Goal: Find specific page/section: Find specific page/section

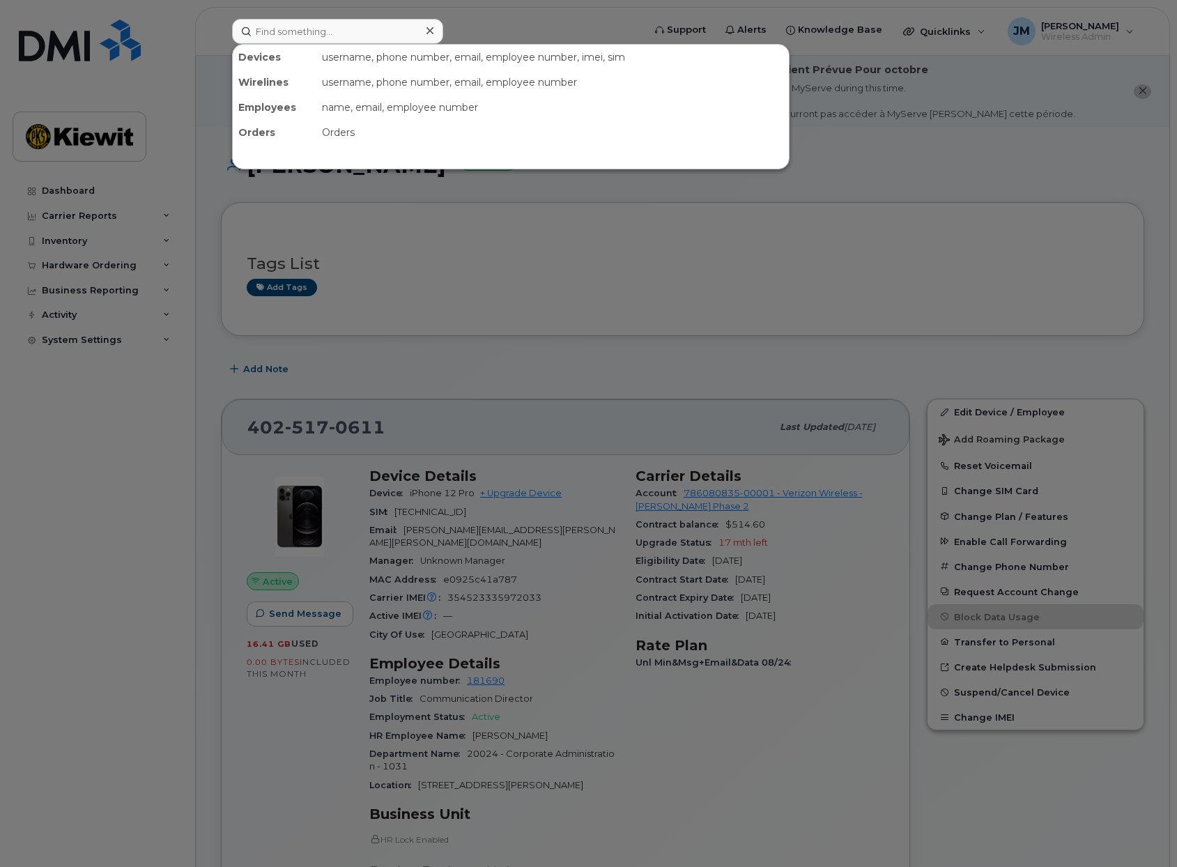
scroll to position [70, 0]
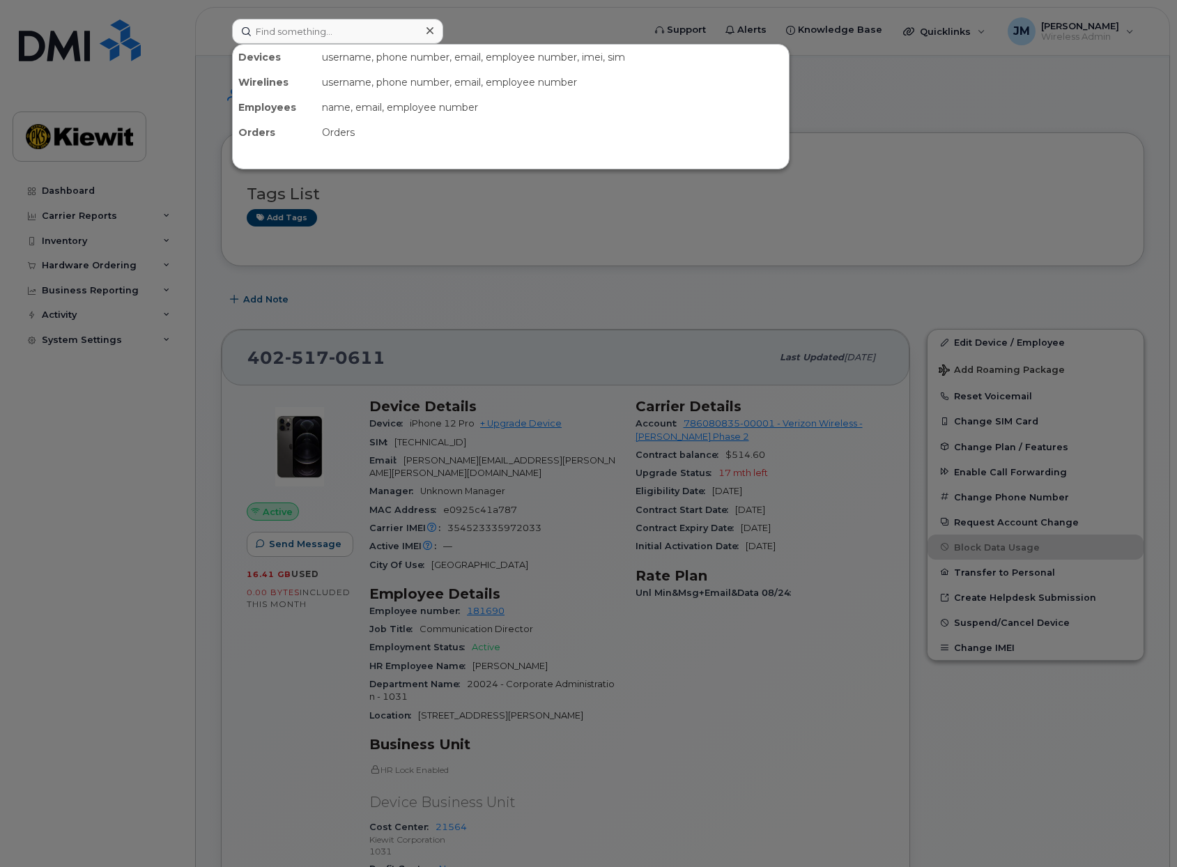
click at [355, 26] on input at bounding box center [337, 31] width 211 height 25
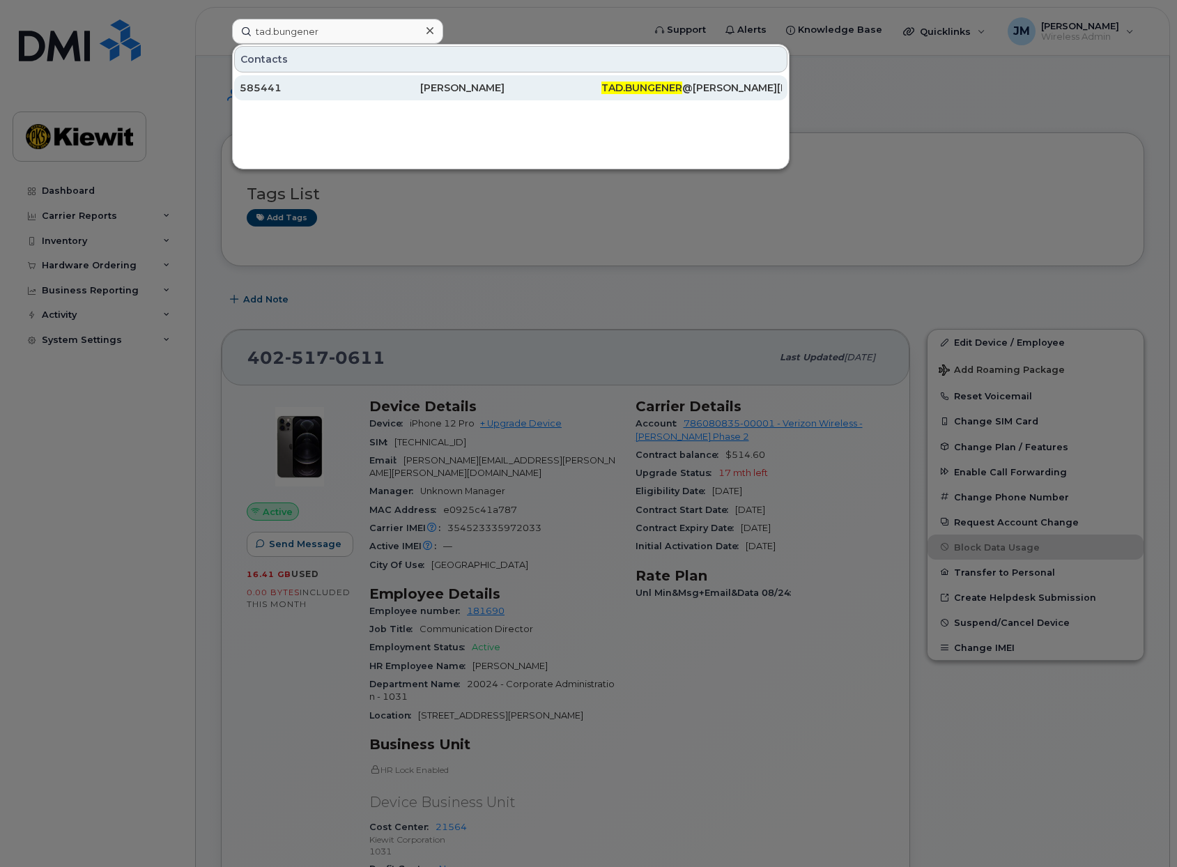
type input "tad.bungener"
click at [309, 93] on div "585441" at bounding box center [330, 88] width 180 height 14
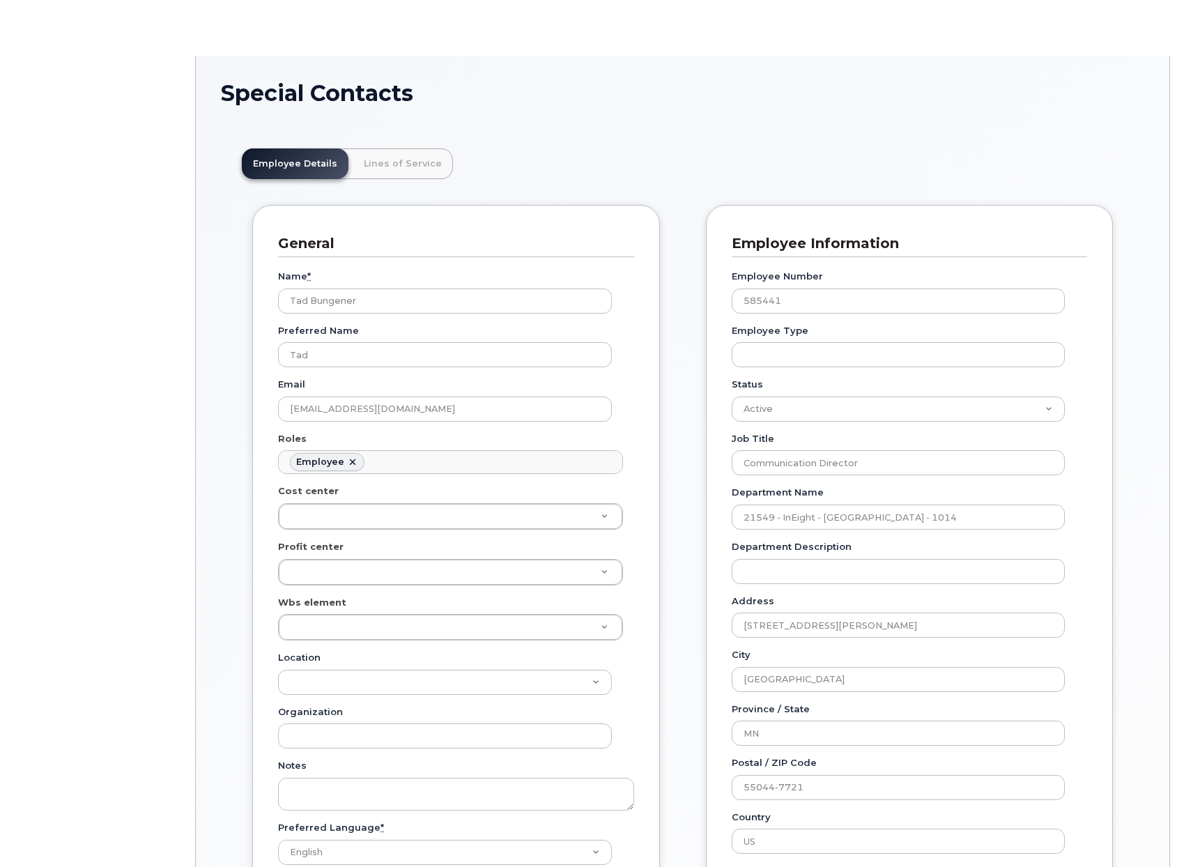
scroll to position [41, 0]
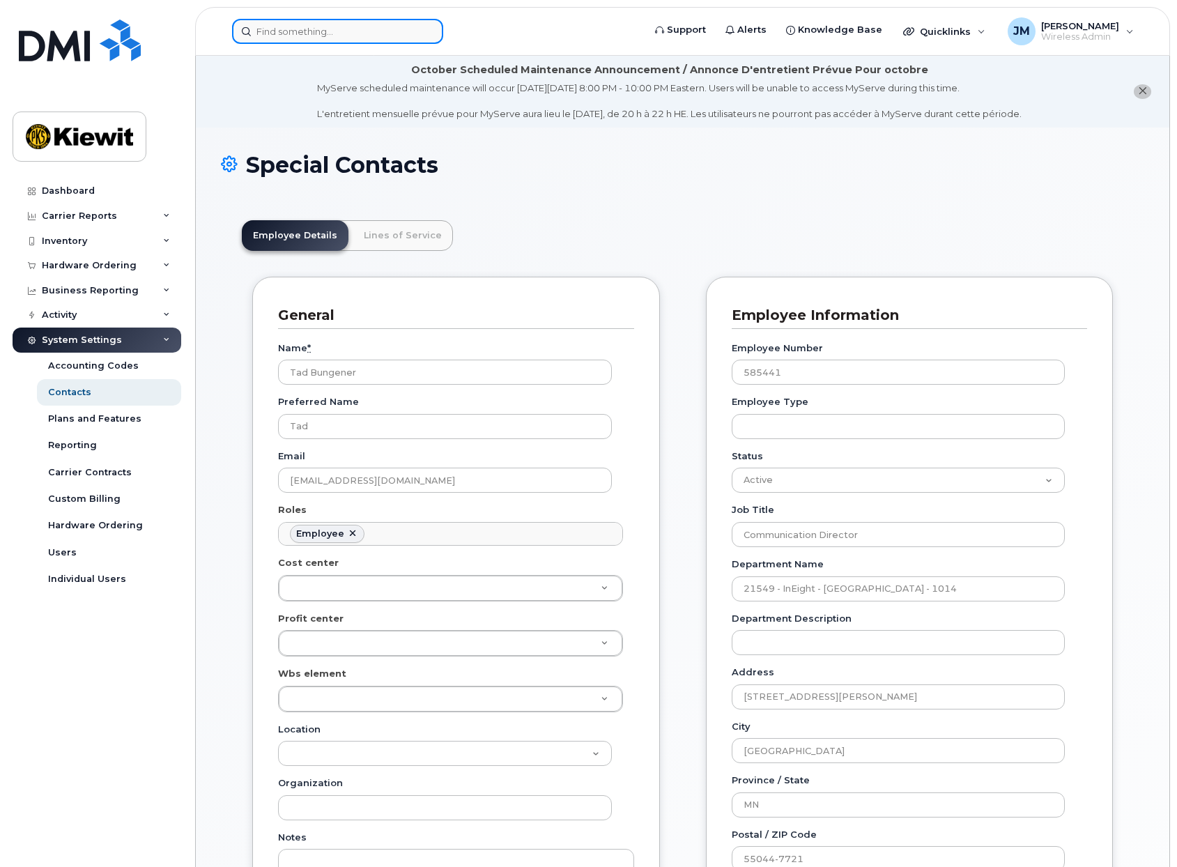
click at [296, 25] on input at bounding box center [337, 31] width 211 height 25
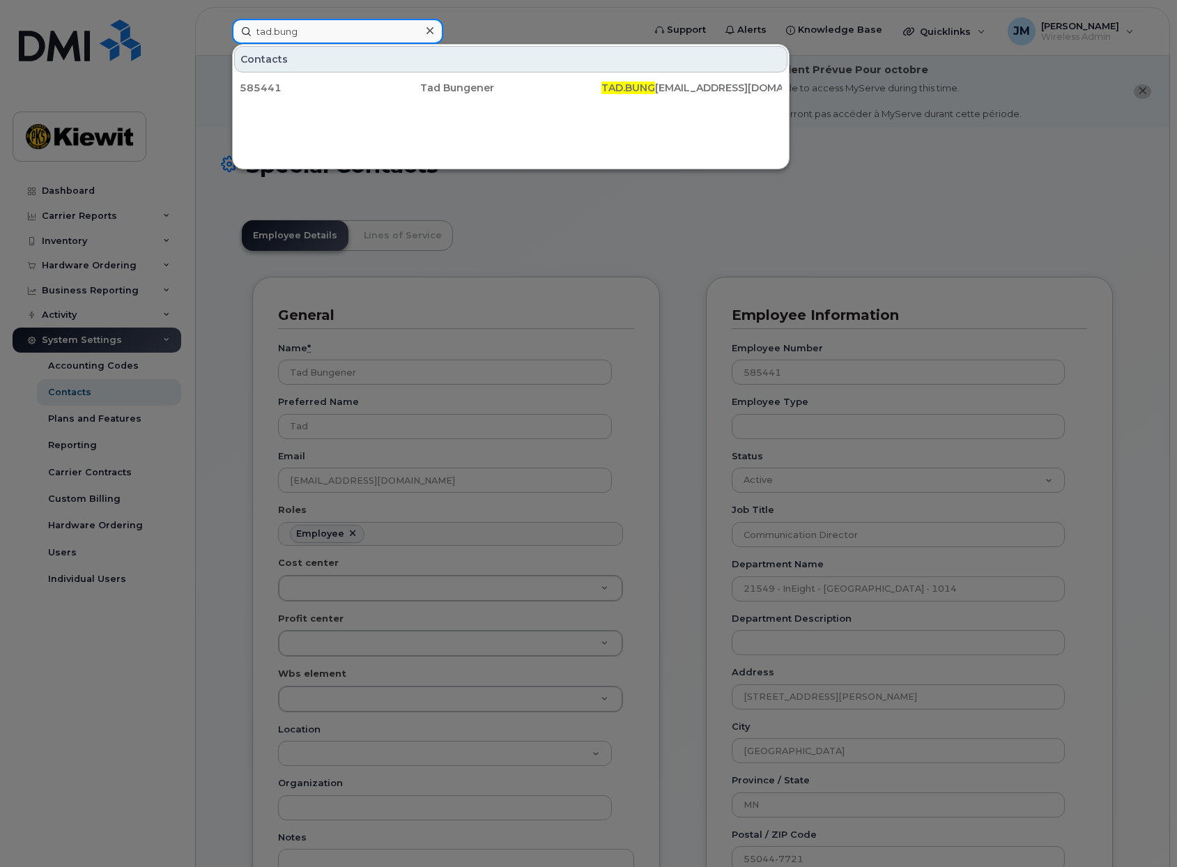
type input "tad.bung"
click at [522, 194] on div at bounding box center [588, 433] width 1177 height 867
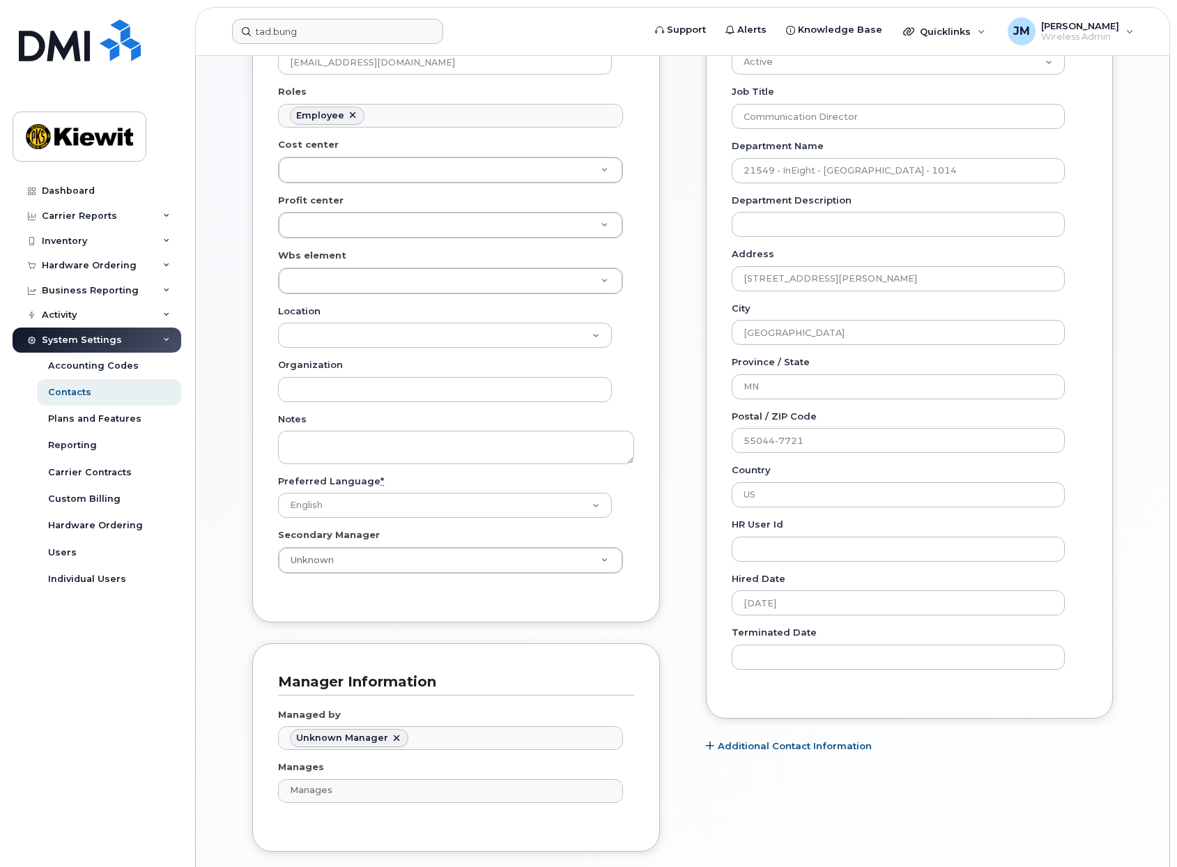
scroll to position [0, 0]
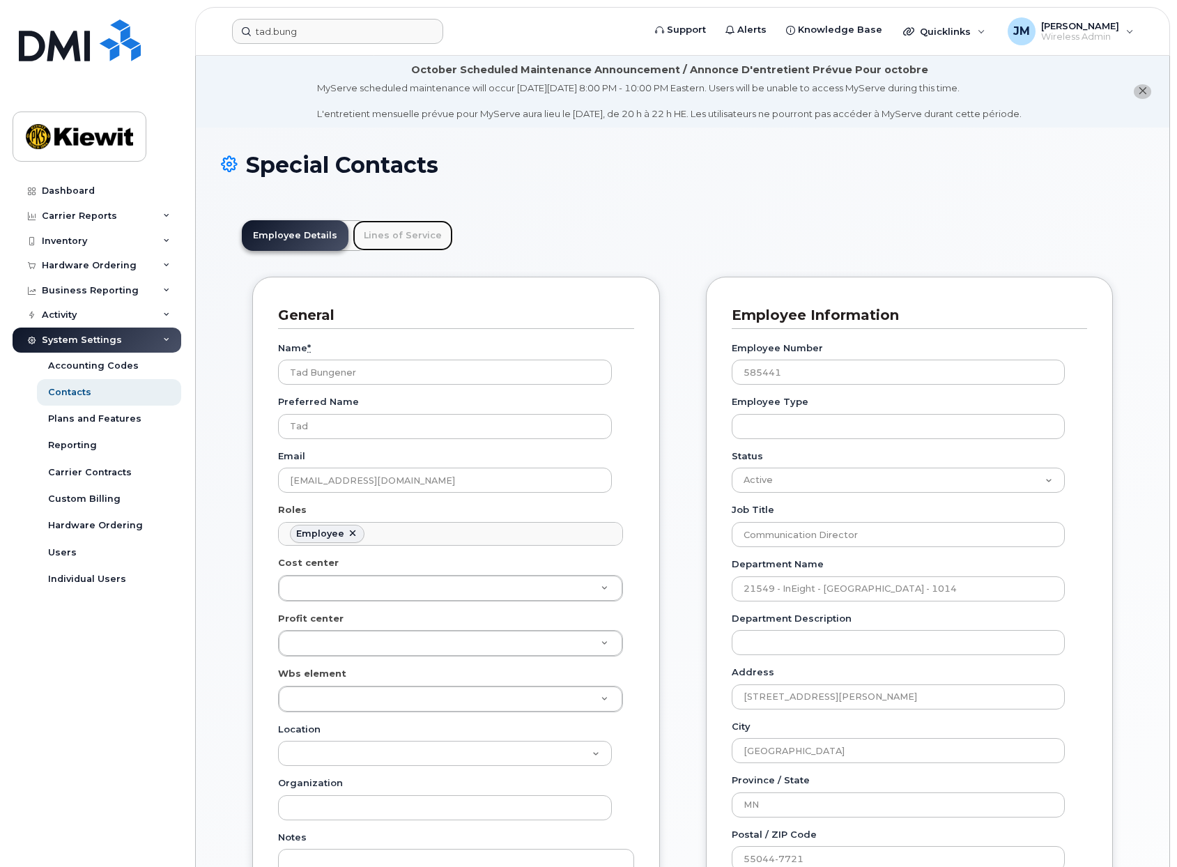
click at [371, 241] on link "Lines of Service" at bounding box center [402, 235] width 100 height 31
